Goal: Task Accomplishment & Management: Manage account settings

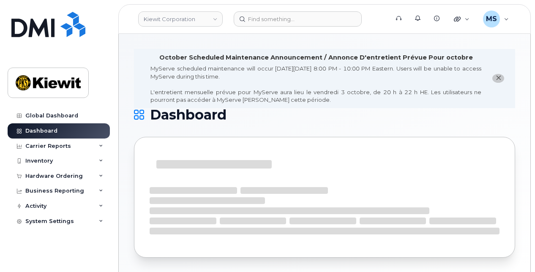
click at [499, 77] on icon "close notification" at bounding box center [497, 77] width 5 height 5
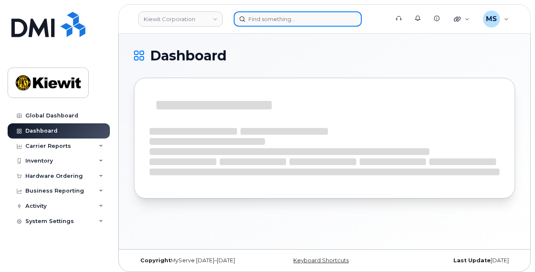
click at [325, 21] on input at bounding box center [298, 18] width 128 height 15
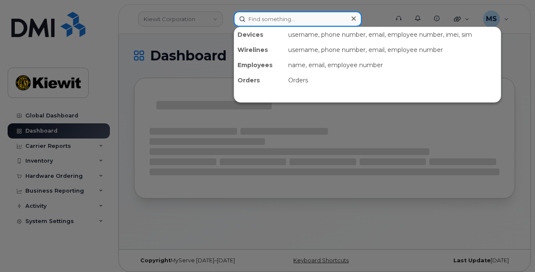
paste input "498183"
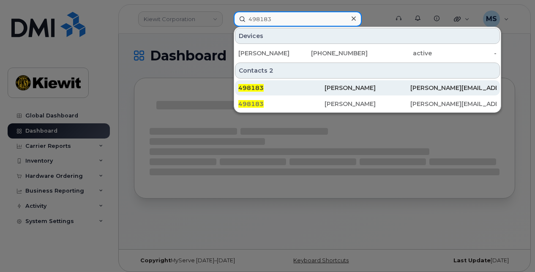
type input "498183"
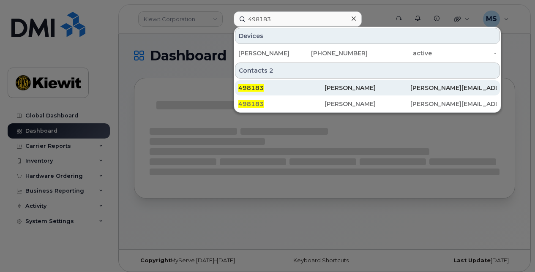
click at [323, 87] on div "498183" at bounding box center [281, 88] width 86 height 8
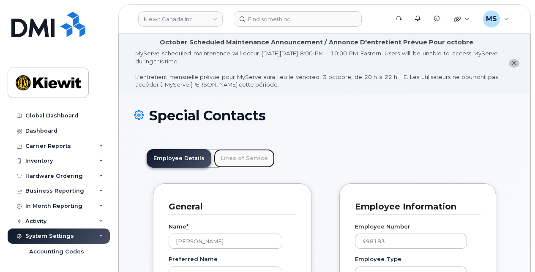
click at [243, 159] on link "Lines of Service" at bounding box center [244, 158] width 61 height 19
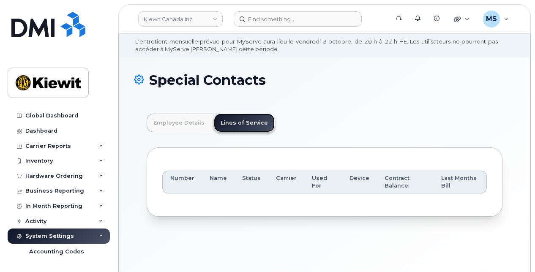
scroll to position [63, 0]
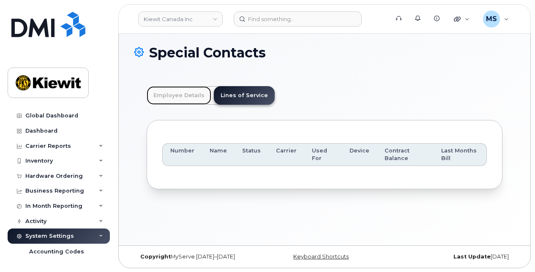
click at [190, 91] on link "Employee Details" at bounding box center [179, 95] width 65 height 19
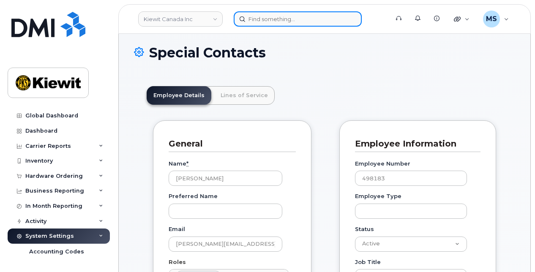
click at [263, 17] on input at bounding box center [298, 18] width 128 height 15
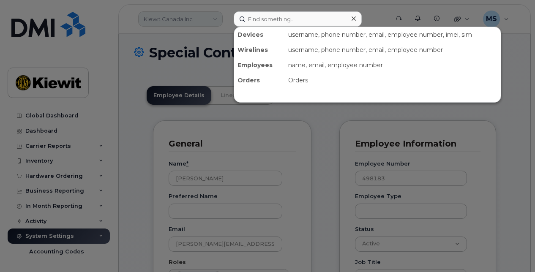
click at [213, 16] on div at bounding box center [267, 136] width 535 height 272
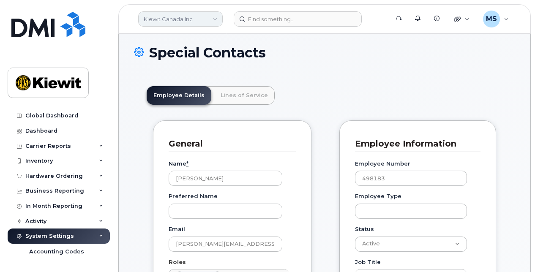
click at [215, 19] on link "Kiewit Canada Inc" at bounding box center [180, 18] width 84 height 15
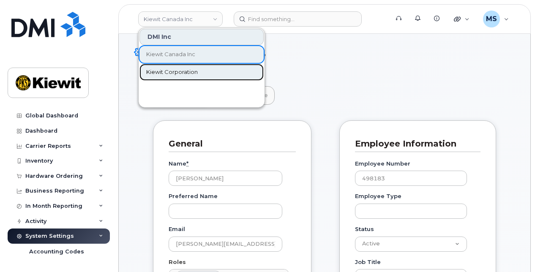
click at [181, 67] on link "Kiewit Corporation" at bounding box center [201, 72] width 124 height 17
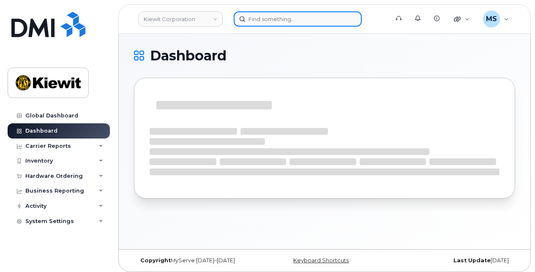
click at [261, 19] on input at bounding box center [298, 18] width 128 height 15
paste input "498183"
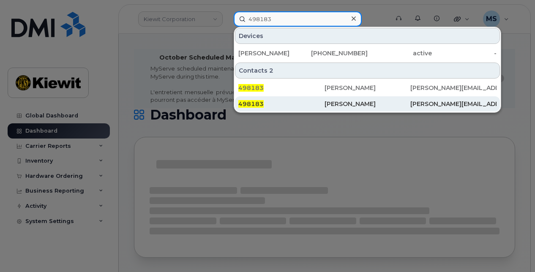
type input "498183"
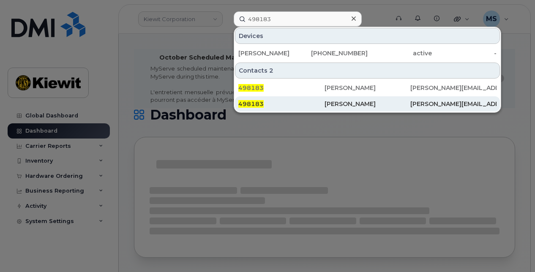
click at [284, 103] on div "498183" at bounding box center [281, 104] width 86 height 8
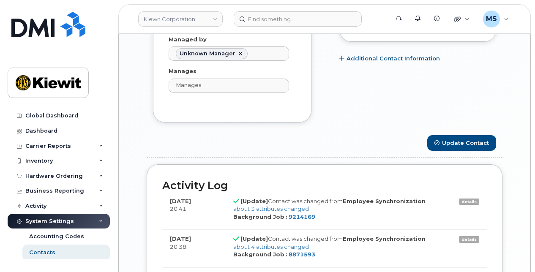
scroll to position [676, 0]
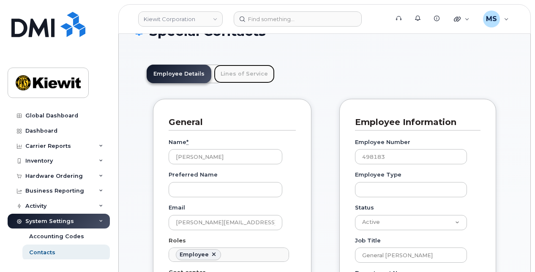
click at [243, 79] on link "Lines of Service" at bounding box center [244, 74] width 61 height 19
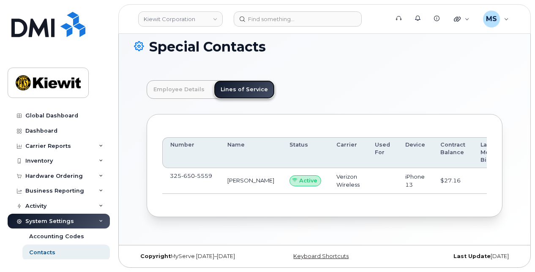
scroll to position [70, 0]
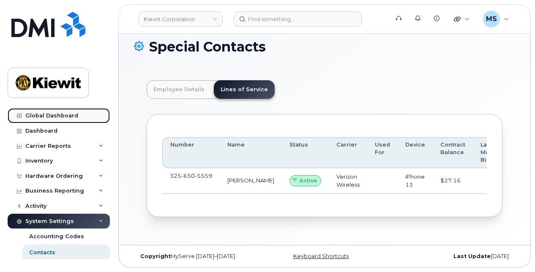
click at [60, 113] on div "Global Dashboard" at bounding box center [51, 115] width 53 height 7
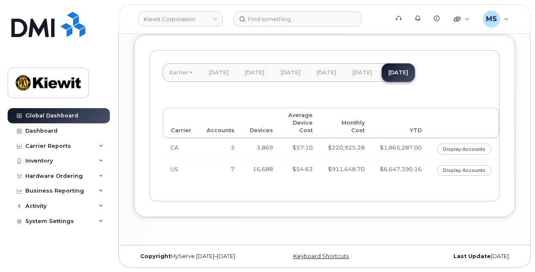
scroll to position [415, 0]
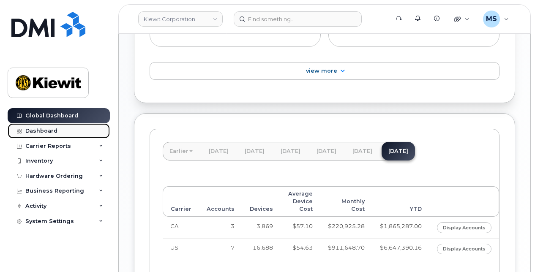
click at [44, 130] on div "Dashboard" at bounding box center [41, 131] width 32 height 7
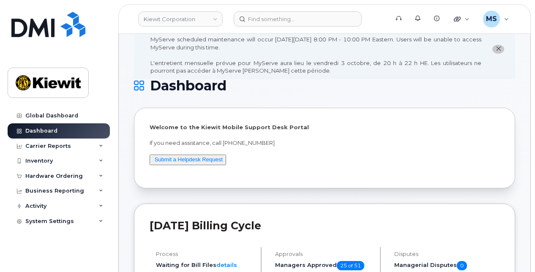
scroll to position [42, 0]
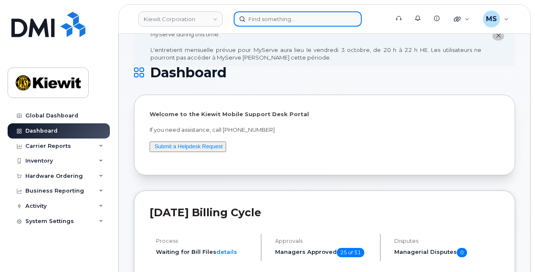
click at [290, 24] on input at bounding box center [298, 18] width 128 height 15
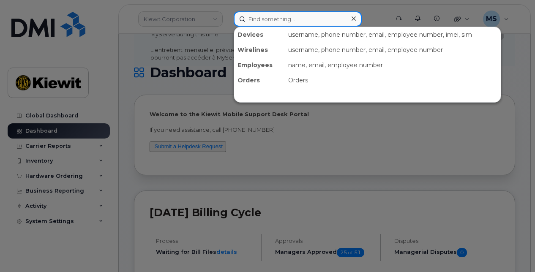
paste input "498183"
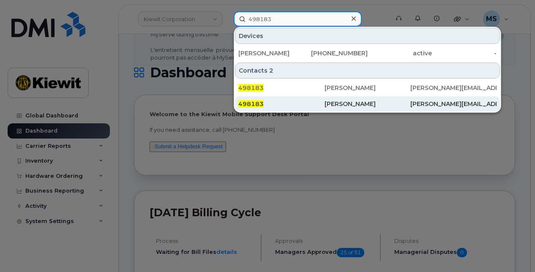
type input "498183"
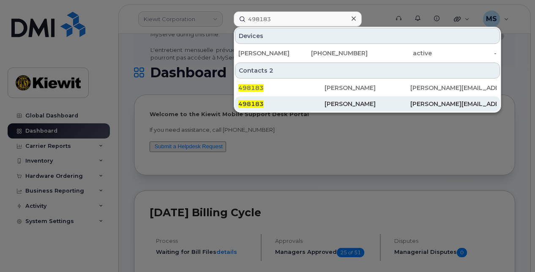
click at [279, 101] on div "498183" at bounding box center [281, 104] width 86 height 8
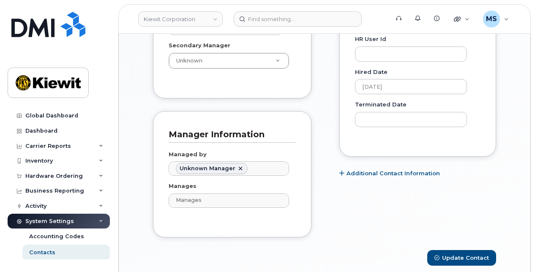
scroll to position [511, 0]
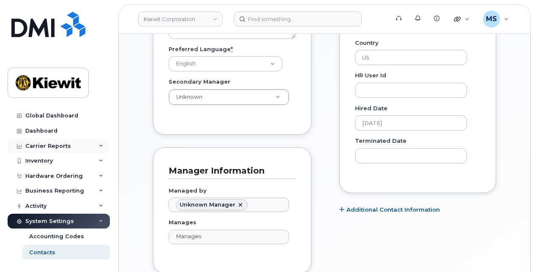
click at [99, 145] on icon at bounding box center [101, 146] width 4 height 4
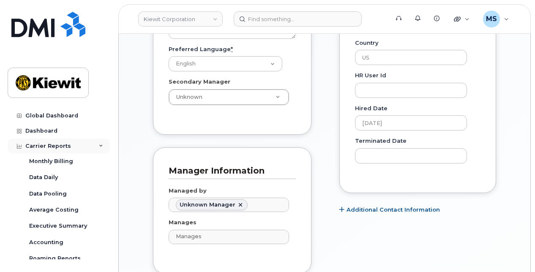
click at [100, 144] on div "Carrier Reports" at bounding box center [59, 145] width 102 height 15
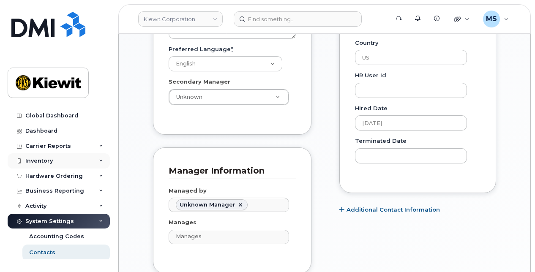
click at [96, 157] on div "Inventory" at bounding box center [59, 160] width 102 height 15
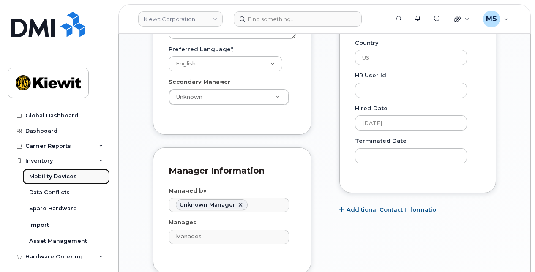
click at [77, 172] on link "Mobility Devices" at bounding box center [65, 176] width 87 height 16
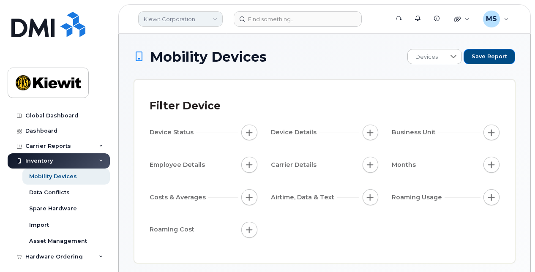
click at [209, 19] on link "Kiewit Corporation" at bounding box center [180, 18] width 84 height 15
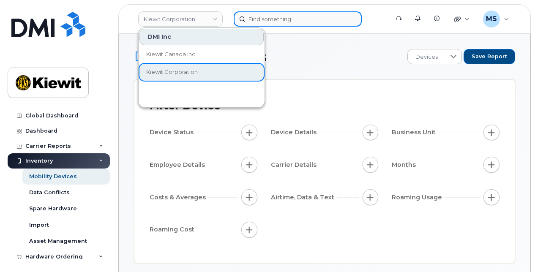
click at [288, 18] on input at bounding box center [298, 18] width 128 height 15
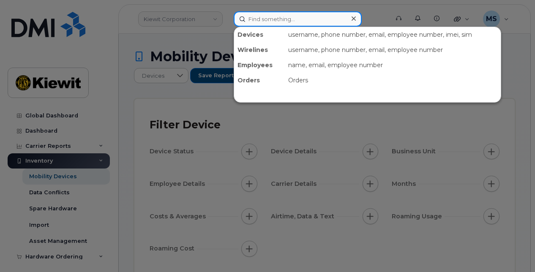
paste input "498183"
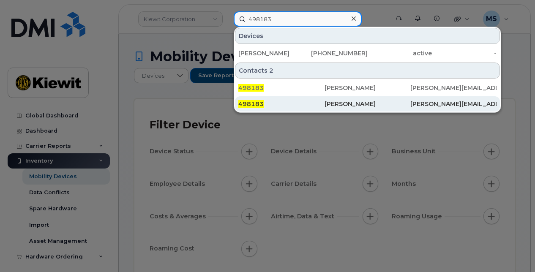
type input "498183"
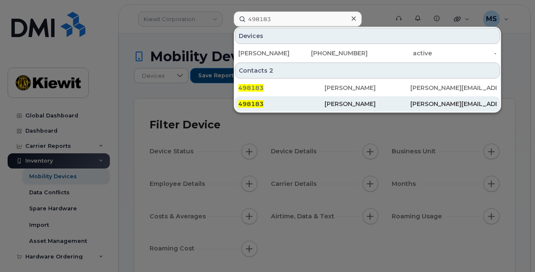
click at [269, 100] on div "498183" at bounding box center [281, 104] width 86 height 8
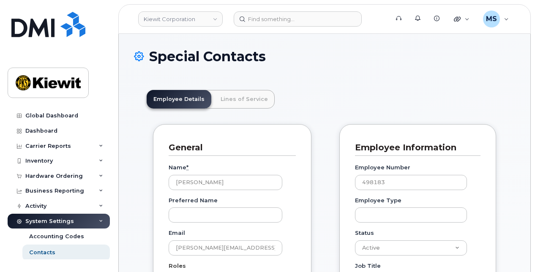
scroll to position [26, 0]
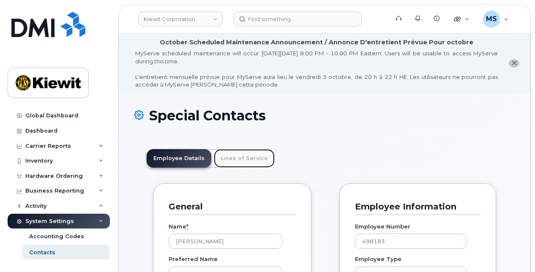
click at [260, 152] on link "Lines of Service" at bounding box center [244, 158] width 61 height 19
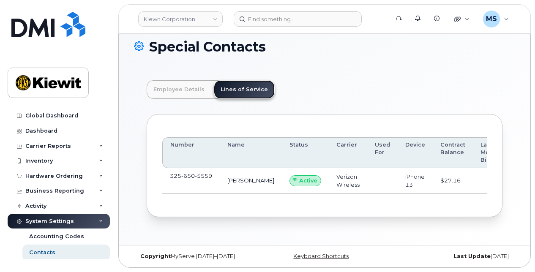
scroll to position [70, 0]
click at [282, 185] on td "Active" at bounding box center [305, 181] width 47 height 26
click at [239, 175] on td "[PERSON_NAME]" at bounding box center [251, 181] width 62 height 26
click at [493, 177] on span "view" at bounding box center [499, 181] width 13 height 8
click at [71, 160] on div "Inventory" at bounding box center [59, 160] width 102 height 15
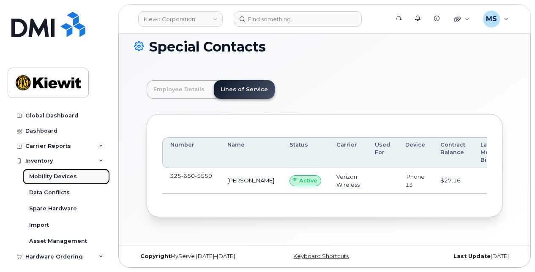
click at [70, 176] on div "Mobility Devices" at bounding box center [53, 177] width 48 height 8
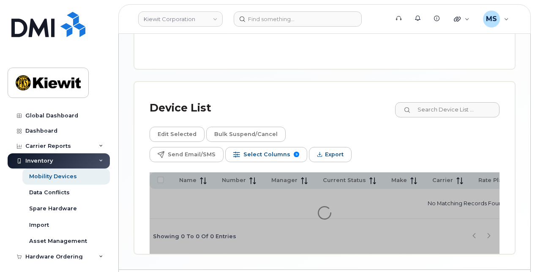
scroll to position [415, 0]
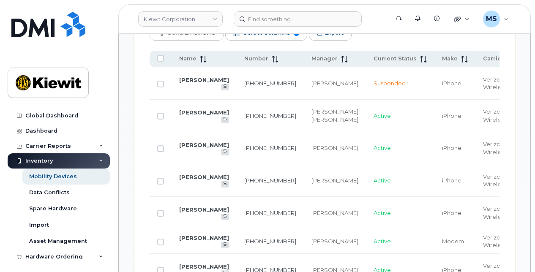
scroll to position [606, 0]
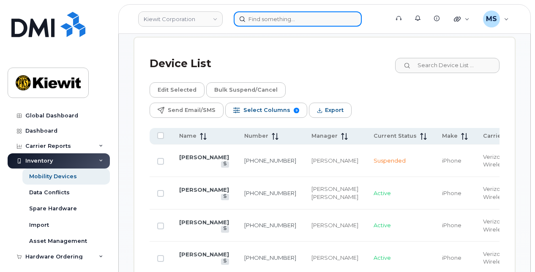
click at [303, 21] on input at bounding box center [298, 18] width 128 height 15
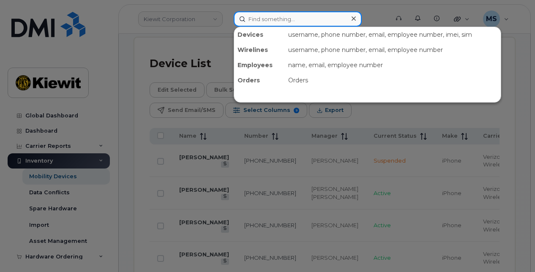
paste input "498183"
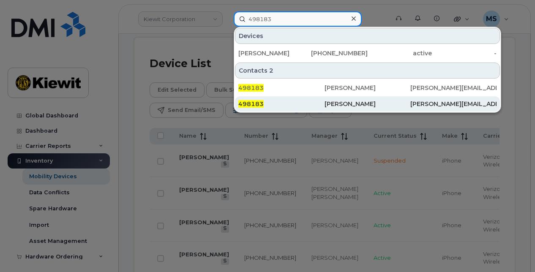
type input "498183"
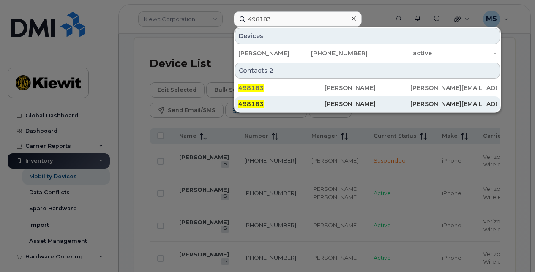
click at [294, 105] on div "498183" at bounding box center [281, 104] width 86 height 8
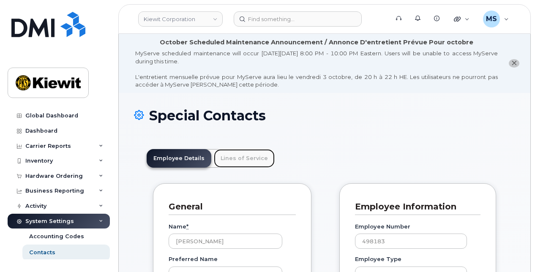
click at [254, 164] on link "Lines of Service" at bounding box center [244, 158] width 61 height 19
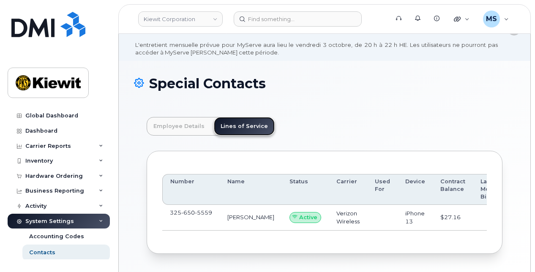
scroll to position [42, 0]
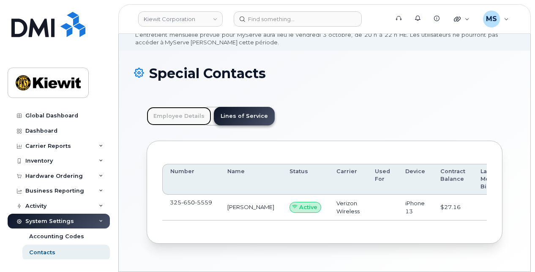
click at [183, 115] on link "Employee Details" at bounding box center [179, 116] width 65 height 19
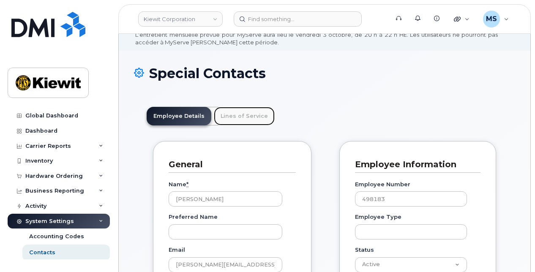
click at [262, 115] on link "Lines of Service" at bounding box center [244, 116] width 61 height 19
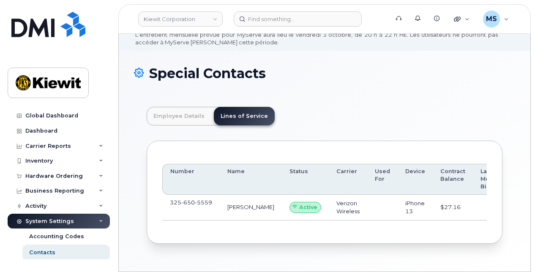
click at [192, 212] on td "325 650 5559" at bounding box center [190, 208] width 57 height 26
click at [215, 206] on td "325 650 5559" at bounding box center [190, 208] width 57 height 26
click at [220, 200] on td "[PERSON_NAME]" at bounding box center [251, 208] width 62 height 26
click at [177, 214] on span at bounding box center [176, 212] width 7 height 7
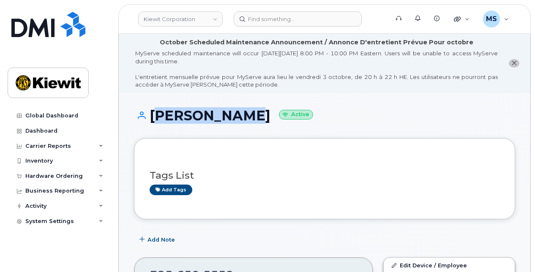
drag, startPoint x: 149, startPoint y: 108, endPoint x: 247, endPoint y: 121, distance: 98.8
click at [247, 121] on h1 "BRETT WIZIG Active" at bounding box center [324, 115] width 381 height 15
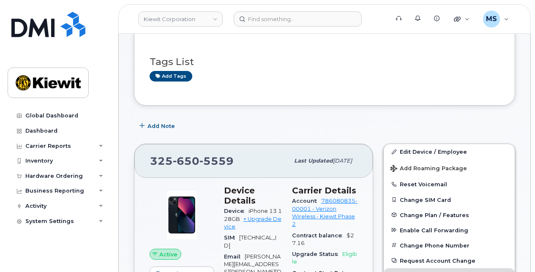
scroll to position [127, 0]
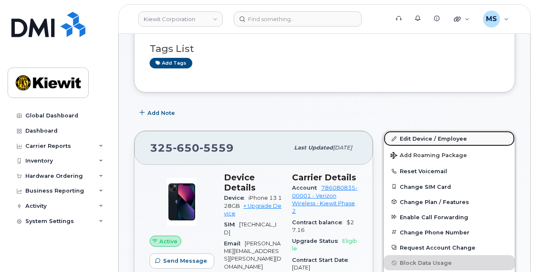
click at [416, 137] on link "Edit Device / Employee" at bounding box center [448, 138] width 131 height 15
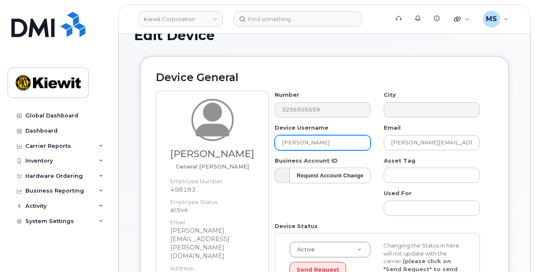
scroll to position [84, 0]
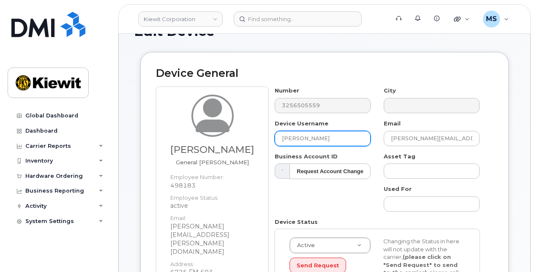
drag, startPoint x: 325, startPoint y: 139, endPoint x: 250, endPoint y: 138, distance: 74.8
click at [250, 138] on div "[PERSON_NAME] General [PERSON_NAME] Employee Number: 498183 Employee Status: ac…" at bounding box center [324, 232] width 337 height 291
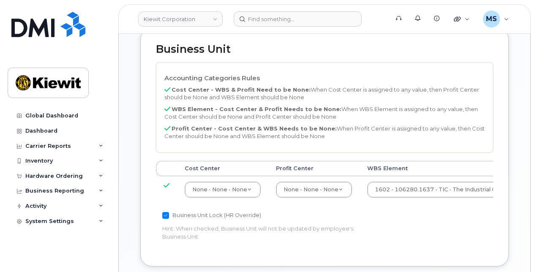
scroll to position [464, 0]
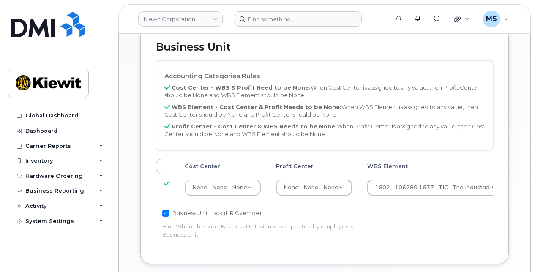
type input "[PERSON_NAME]"
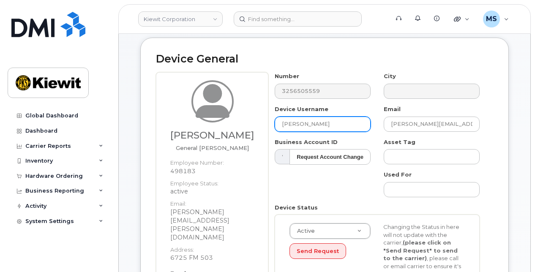
scroll to position [95, 0]
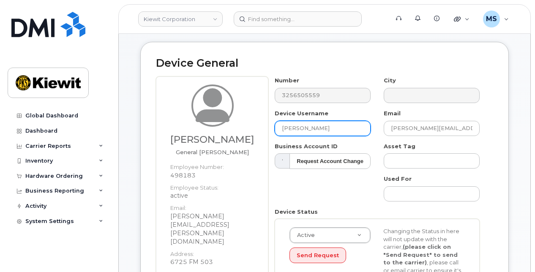
drag, startPoint x: 340, startPoint y: 130, endPoint x: 247, endPoint y: 125, distance: 93.5
click at [247, 125] on div "James Wedge General Foreman Employee Number: 498183 Employee Status: active Ema…" at bounding box center [324, 221] width 337 height 291
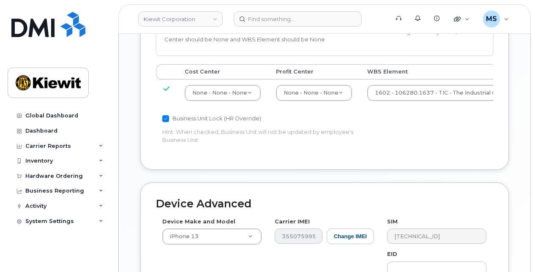
scroll to position [686, 0]
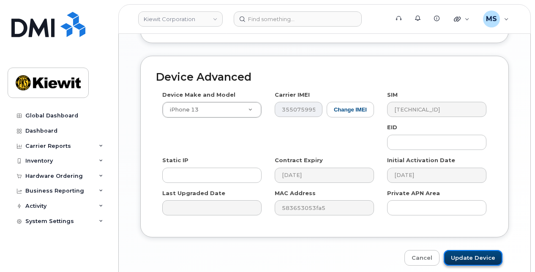
drag, startPoint x: 465, startPoint y: 223, endPoint x: 476, endPoint y: 217, distance: 12.7
click at [465, 250] on input "Update Device" at bounding box center [472, 258] width 59 height 16
type input "Saving..."
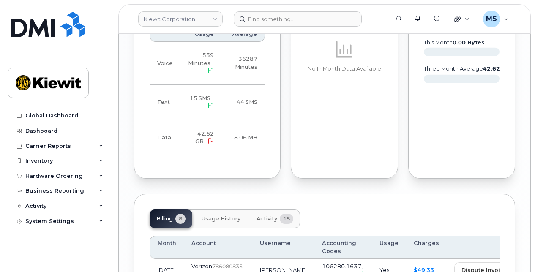
scroll to position [1083, 0]
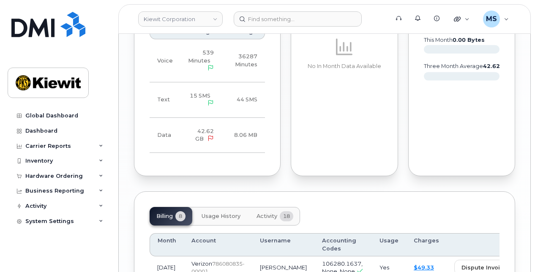
click at [270, 213] on span "Activity" at bounding box center [266, 216] width 21 height 7
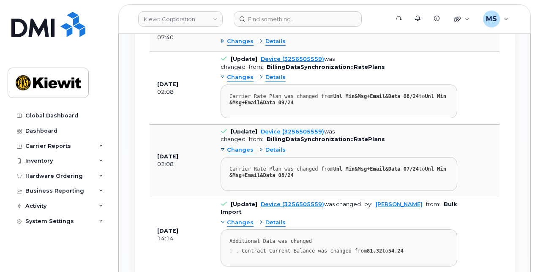
scroll to position [1336, 0]
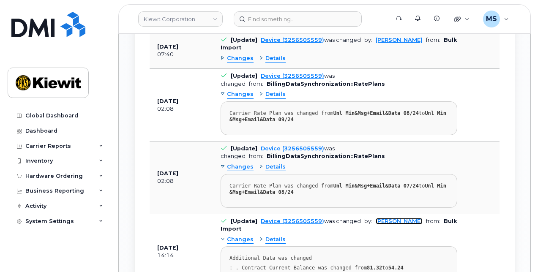
click at [382, 218] on link "Kristin Kammer-Grossman" at bounding box center [398, 221] width 47 height 6
click at [462, 214] on td "[Update] Device (3256505559) was changed by: Kristin Kammer-Grossman from: Bulk…" at bounding box center [339, 252] width 252 height 76
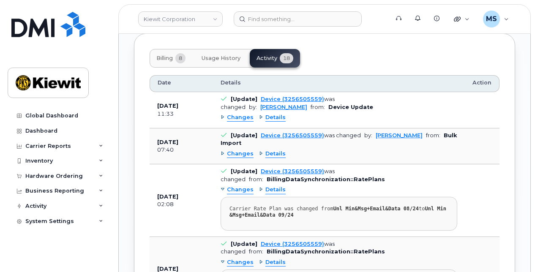
scroll to position [1252, 0]
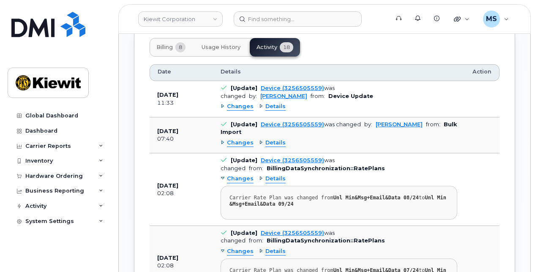
drag, startPoint x: 420, startPoint y: 80, endPoint x: 374, endPoint y: 78, distance: 46.5
click at [374, 117] on td "[Update] Device (3256505559) was changed by: Kristin Kammer-Grossman from: Bulk…" at bounding box center [339, 135] width 252 height 36
click at [339, 136] on div "Changes Details" at bounding box center [338, 143] width 236 height 14
drag, startPoint x: 250, startPoint y: 87, endPoint x: 370, endPoint y: 79, distance: 119.8
click at [370, 117] on td "[Update] Device (3256505559) was changed by: Kristin Kammer-Grossman from: Bulk…" at bounding box center [339, 135] width 252 height 36
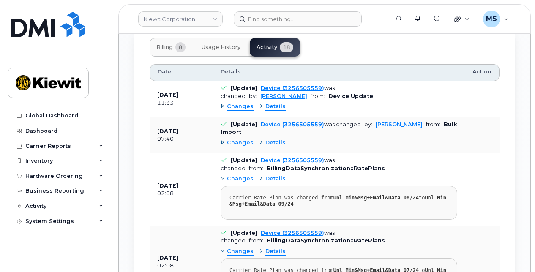
copy link "Kristin Kammer-Grossman"
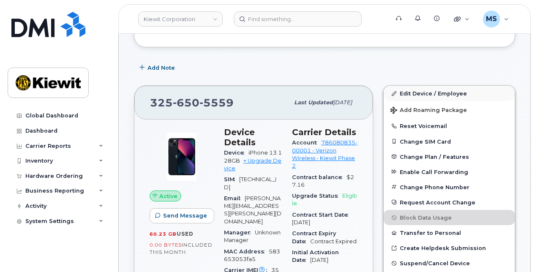
scroll to position [154, 0]
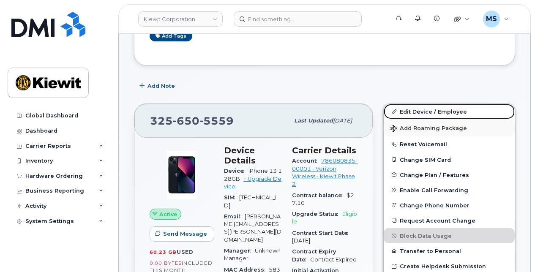
click at [425, 106] on link "Edit Device / Employee" at bounding box center [448, 111] width 131 height 15
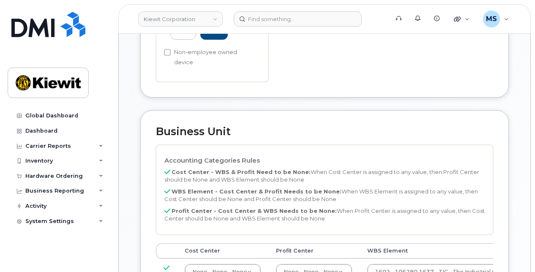
scroll to position [422, 0]
